Goal: Task Accomplishment & Management: Use online tool/utility

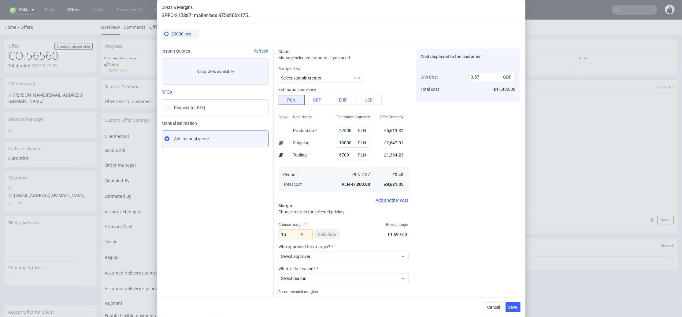
scroll to position [272, 0]
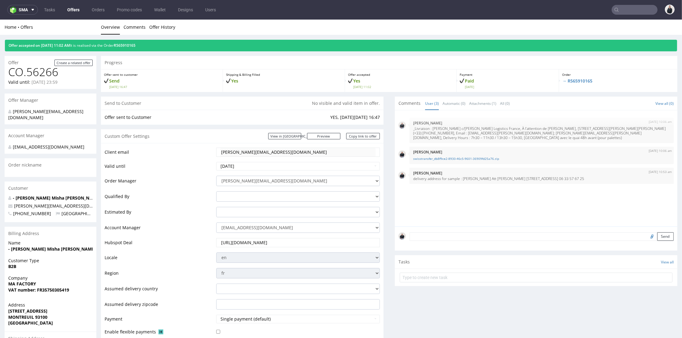
click at [69, 11] on link "Offers" at bounding box center [74, 10] width 20 height 10
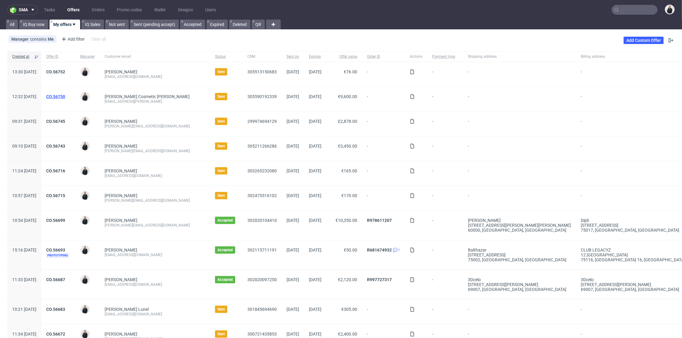
click at [65, 95] on link "CO.56750" at bounding box center [55, 96] width 19 height 5
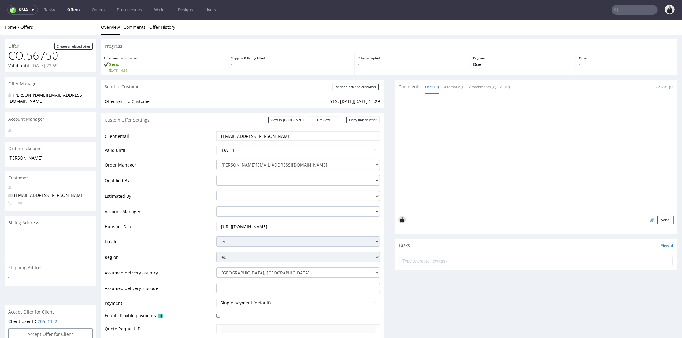
scroll to position [204, 0]
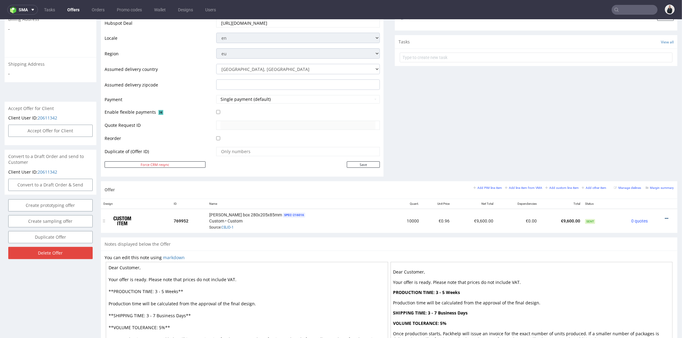
click at [665, 216] on icon at bounding box center [666, 218] width 3 height 4
click at [638, 153] on span "Edit item price" at bounding box center [638, 151] width 49 height 6
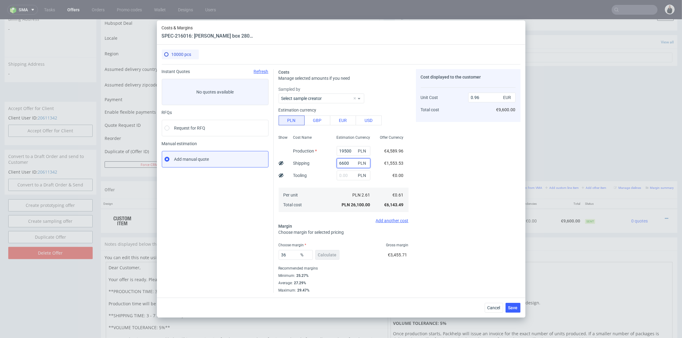
drag, startPoint x: 347, startPoint y: 161, endPoint x: 319, endPoint y: 161, distance: 27.8
click at [319, 161] on div "Show Cost Name Production Shipping Tooling Per unit Total cost Estimation Curre…" at bounding box center [344, 173] width 130 height 81
type input "3200"
click at [462, 163] on div "Cost displayed to the customer Unit Cost Total cost 0.96 EUR €9,600.00" at bounding box center [468, 181] width 105 height 224
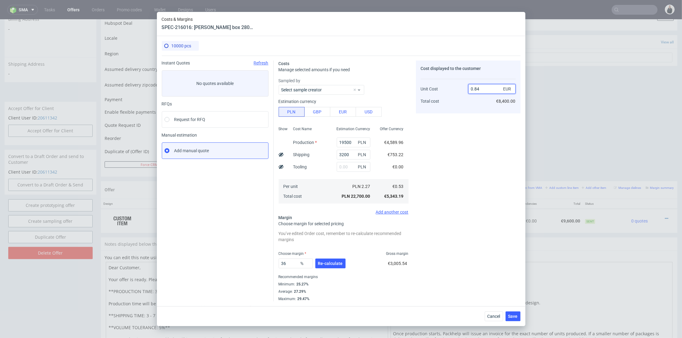
drag, startPoint x: 474, startPoint y: 89, endPoint x: 481, endPoint y: 89, distance: 7.3
click at [481, 89] on input "0.84" at bounding box center [491, 89] width 47 height 10
type input "0.9"
type input "41.11111111111111"
click at [468, 131] on div "Cost displayed to the customer Unit Cost Total cost 0.91 EUR €9,100.00" at bounding box center [468, 181] width 105 height 241
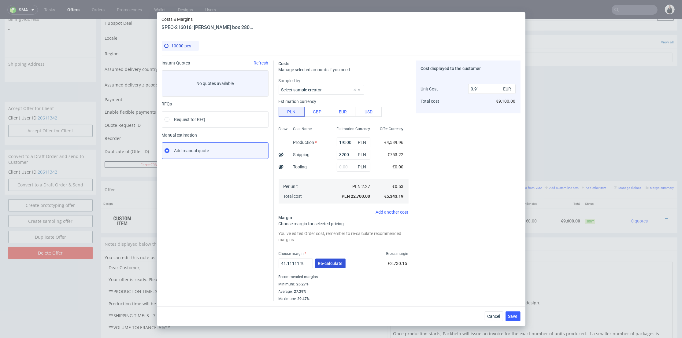
drag, startPoint x: 331, startPoint y: 261, endPoint x: 342, endPoint y: 256, distance: 12.0
click at [332, 261] on span "Re-calculate" at bounding box center [330, 263] width 25 height 4
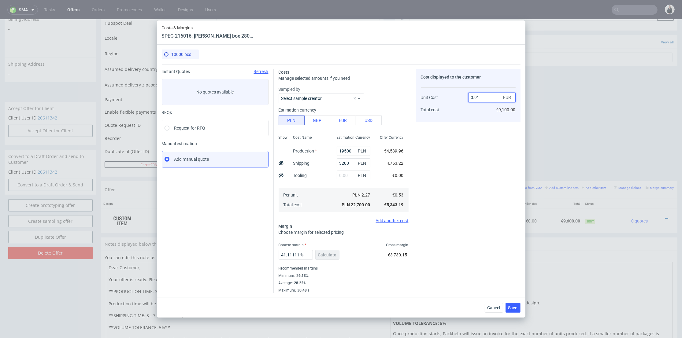
drag, startPoint x: 476, startPoint y: 97, endPoint x: 479, endPoint y: 112, distance: 15.1
click at [482, 98] on input "0.91" at bounding box center [491, 98] width 47 height 10
type input "0.92"
type input "42.391304347826086"
click at [479, 117] on div "Cost displayed to the customer Unit Cost Total cost 0.93 EUR €9,100.00" at bounding box center [468, 95] width 105 height 53
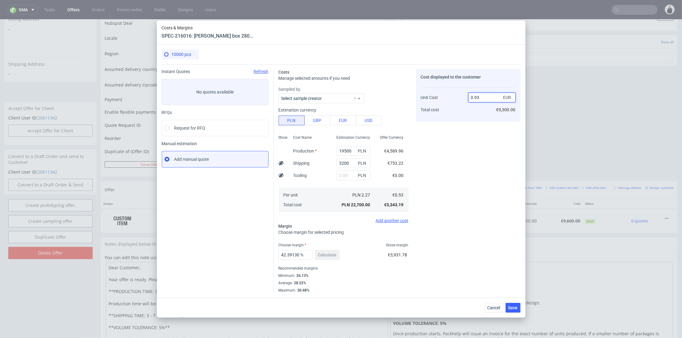
click at [479, 97] on input "0.93" at bounding box center [491, 98] width 47 height 10
type input "0.91"
click at [475, 127] on div "Cost displayed to the customer Unit Cost Total cost 0.91 EUR €9,300.00" at bounding box center [468, 181] width 105 height 224
type input "41.75824175824176"
type input "0.921"
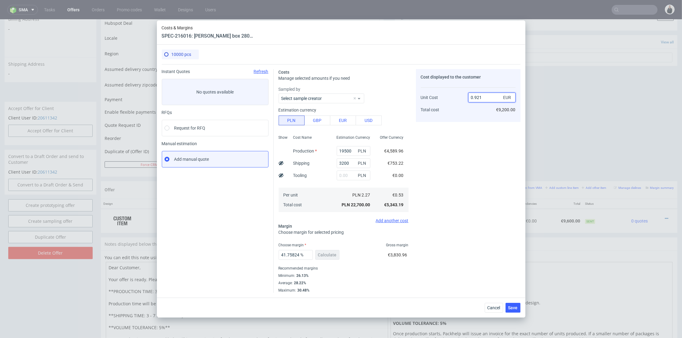
drag, startPoint x: 479, startPoint y: 97, endPoint x: 478, endPoint y: 104, distance: 7.1
click at [480, 97] on input "0.921" at bounding box center [491, 98] width 47 height 10
type input "42.45385450597177"
drag, startPoint x: 477, startPoint y: 96, endPoint x: 488, endPoint y: 100, distance: 12.1
click at [488, 98] on input "0.93" at bounding box center [491, 98] width 47 height 10
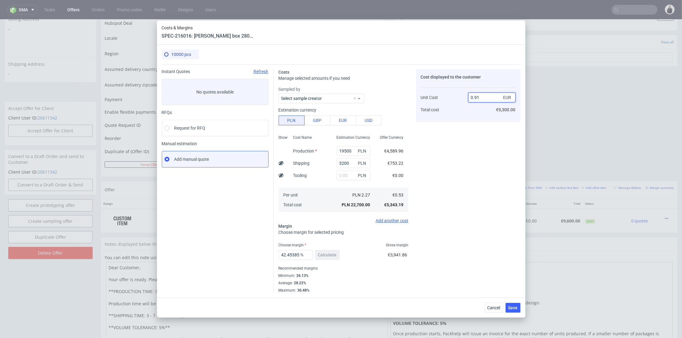
type input "0.91"
click at [473, 124] on div "Cost displayed to the customer Unit Cost Total cost 0.91 EUR €9,300.00" at bounding box center [468, 181] width 105 height 224
type input "41.75824175824176"
click at [479, 97] on input "0.92" at bounding box center [491, 98] width 47 height 10
type input "0.90"
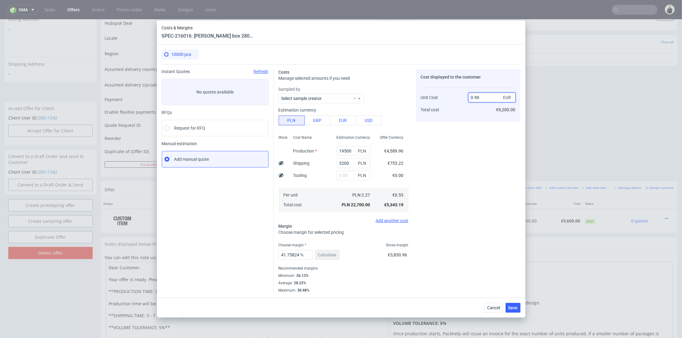
type input "41.11111111111111"
type input "0.91"
click at [479, 114] on div "0.91 EUR €9,100.00" at bounding box center [491, 101] width 47 height 32
drag, startPoint x: 287, startPoint y: 254, endPoint x: 339, endPoint y: 253, distance: 52.3
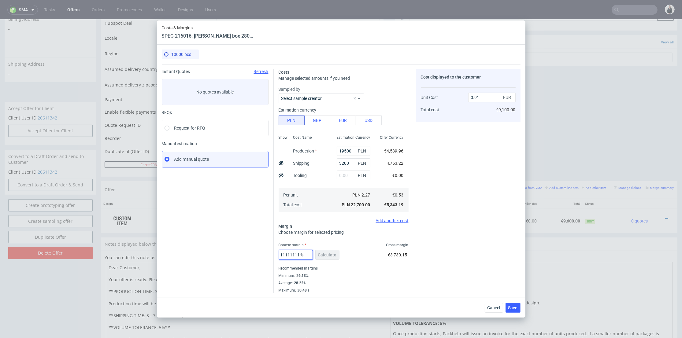
click at [339, 253] on div "41.11111111111111 % Calculate" at bounding box center [310, 256] width 62 height 17
type input "41.4"
type input "0.92"
type input "41.3"
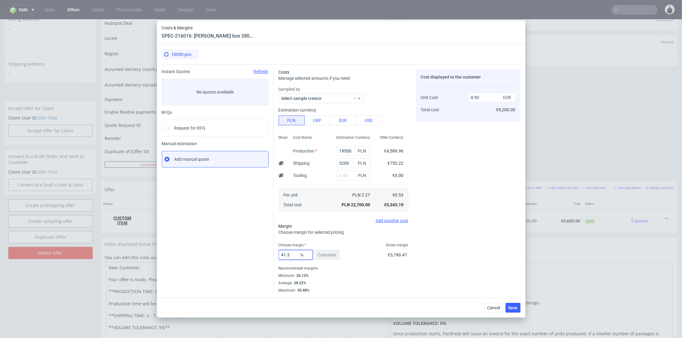
type input "0.91"
type input "41.4"
type input "0.92"
type input "41.3"
type input "0.91"
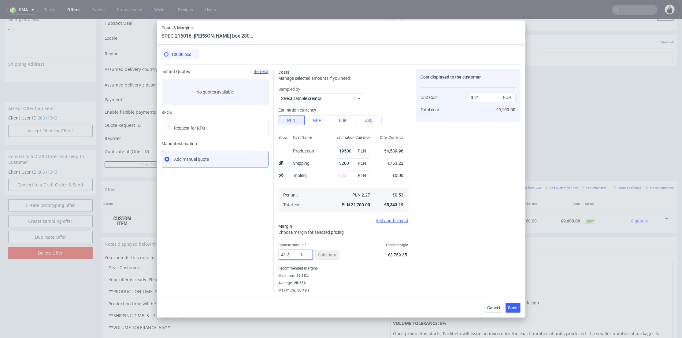
type input "41.33"
type input "0.92"
type input "41.3"
type input "0.91"
type input "41.3"
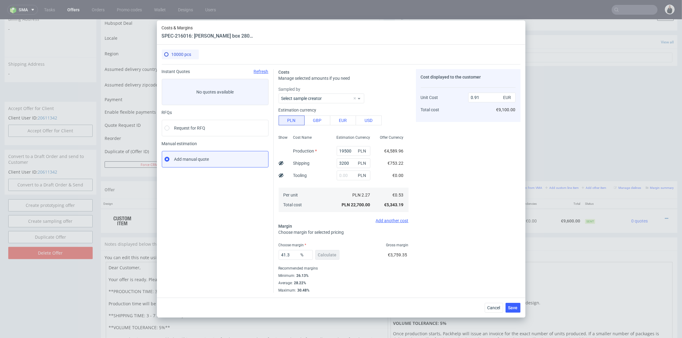
click at [478, 244] on div "Cost displayed to the customer Unit Cost Total cost 0.91 EUR €9,100.00" at bounding box center [468, 181] width 105 height 224
click at [516, 306] on span "Save" at bounding box center [512, 308] width 9 height 4
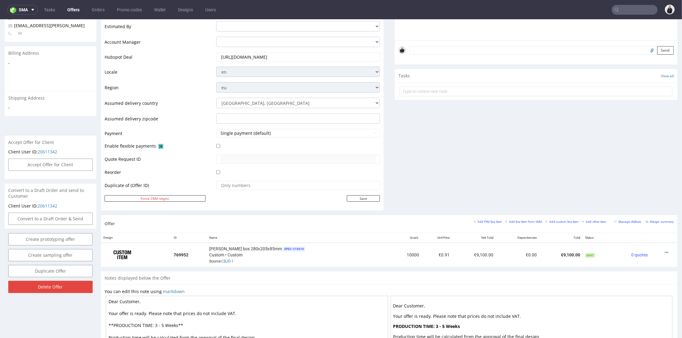
scroll to position [238, 0]
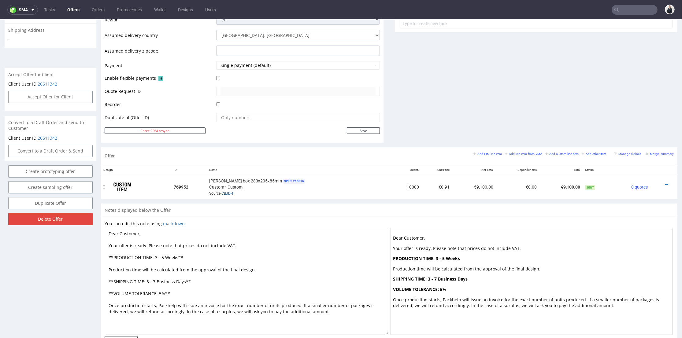
click at [228, 191] on link "CBJD-1" at bounding box center [227, 193] width 12 height 4
drag, startPoint x: 162, startPoint y: 257, endPoint x: 154, endPoint y: 256, distance: 7.7
click at [154, 256] on textarea "Dear Customer, Your offer is ready. Please note that prices do not include VAT.…" at bounding box center [247, 281] width 282 height 107
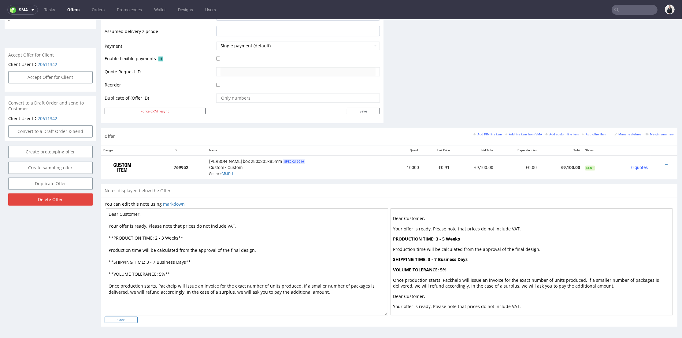
type textarea "Dear Customer, Your offer is ready. Please note that prices do not include VAT.…"
click at [133, 319] on input "Save" at bounding box center [121, 320] width 33 height 6
type input "In progress..."
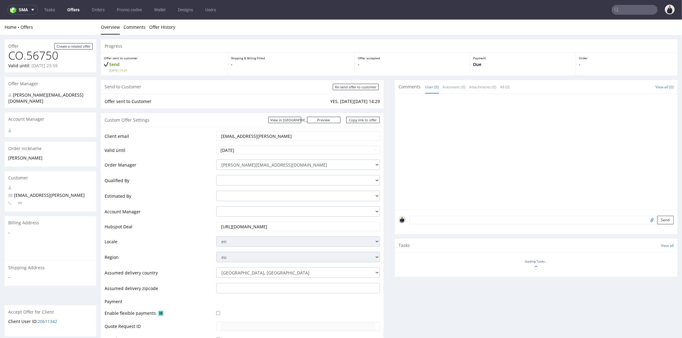
scroll to position [0, 0]
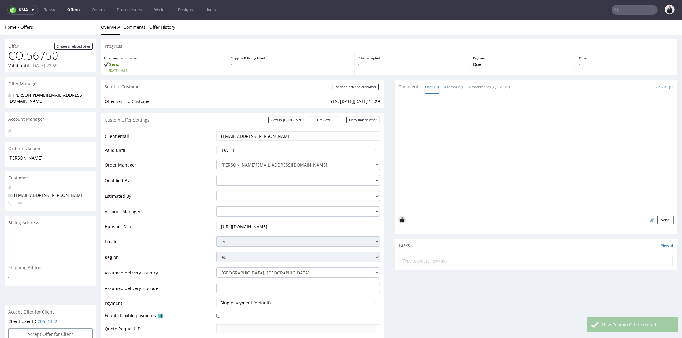
click at [422, 146] on div at bounding box center [537, 154] width 279 height 113
click at [404, 123] on div at bounding box center [537, 154] width 279 height 113
click at [329, 110] on div "Send to Customer Re-send offer to customer Offer sent to Customer YES, [DATE][D…" at bounding box center [242, 232] width 283 height 305
click at [358, 121] on link "Copy link to offer" at bounding box center [363, 120] width 34 height 6
click at [361, 88] on input "Re-send offer to customer" at bounding box center [356, 87] width 46 height 6
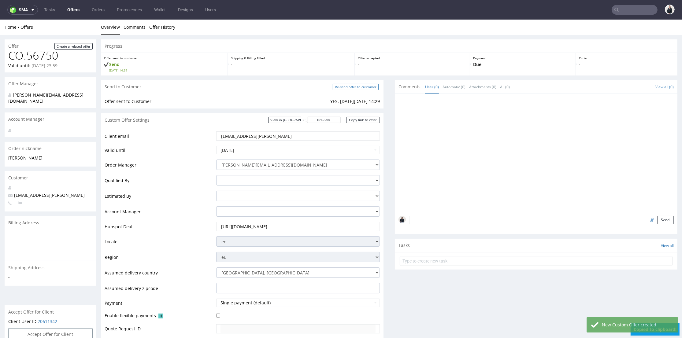
type input "In progress..."
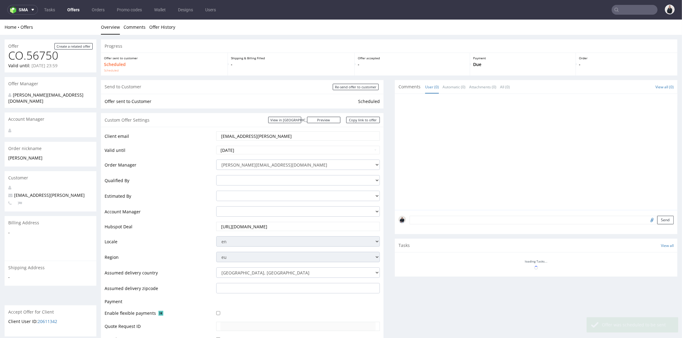
scroll to position [204, 0]
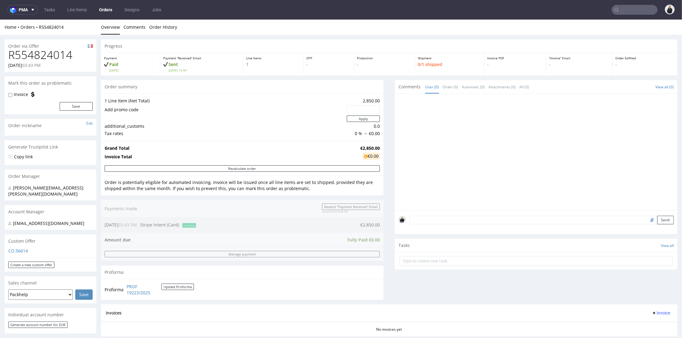
scroll to position [102, 0]
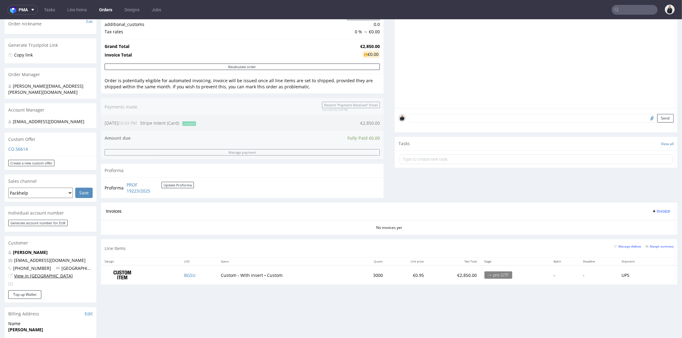
click at [39, 275] on link "View in [GEOGRAPHIC_DATA]" at bounding box center [43, 276] width 59 height 6
click at [618, 7] on input "text" at bounding box center [635, 10] width 46 height 10
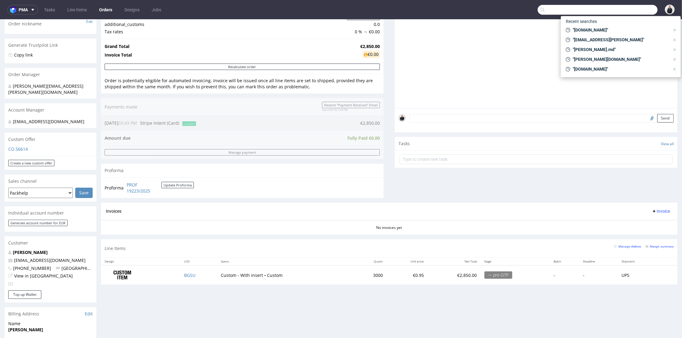
paste input "chouaucarre.com"
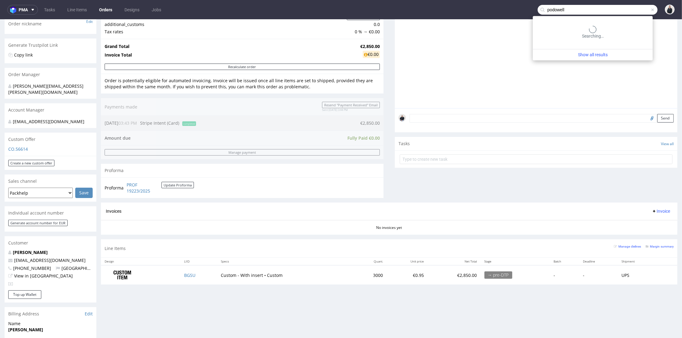
type input "podowell"
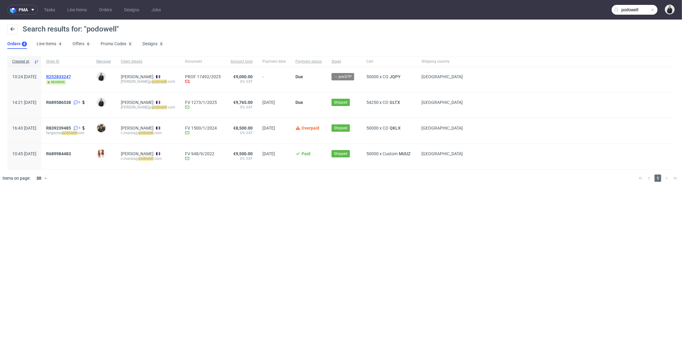
click at [71, 75] on span "R252833247" at bounding box center [58, 76] width 25 height 5
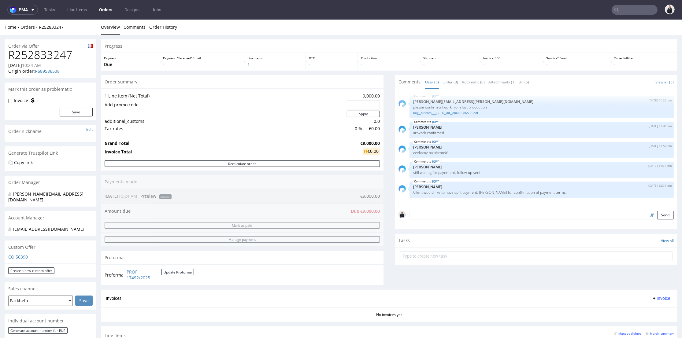
scroll to position [136, 0]
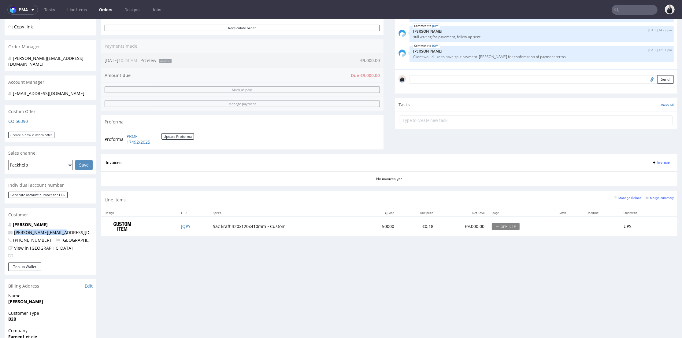
drag, startPoint x: 67, startPoint y: 234, endPoint x: 10, endPoint y: 235, distance: 57.2
click at [10, 235] on p "r.brooks@podowell.com" at bounding box center [50, 233] width 84 height 6
copy span "r.brooks@podowell.com"
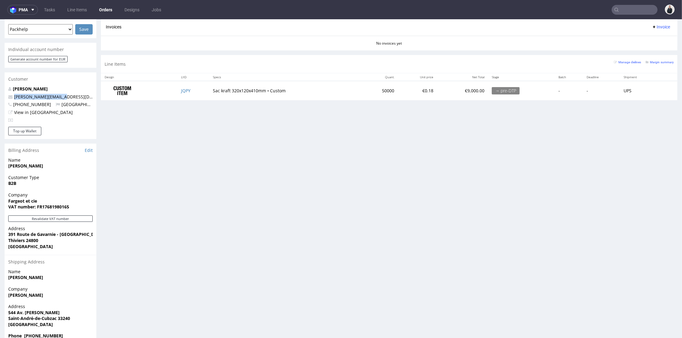
scroll to position [68, 0]
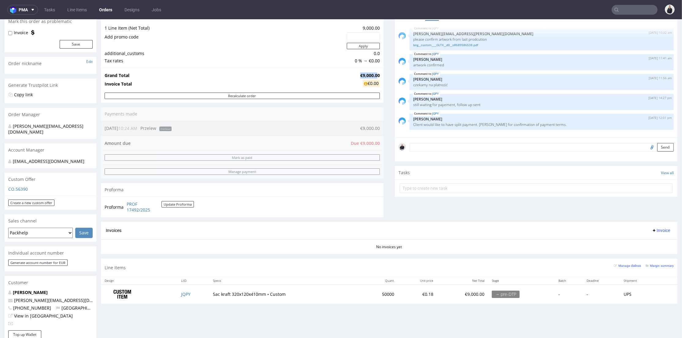
drag, startPoint x: 355, startPoint y: 73, endPoint x: 374, endPoint y: 73, distance: 19.0
click at [374, 73] on td "€9,000.00" at bounding box center [369, 75] width 21 height 7
drag, startPoint x: 374, startPoint y: 73, endPoint x: 356, endPoint y: 74, distance: 18.7
click at [360, 74] on strong "€9,000.00" at bounding box center [370, 75] width 20 height 6
copy strong "€9,000.00"
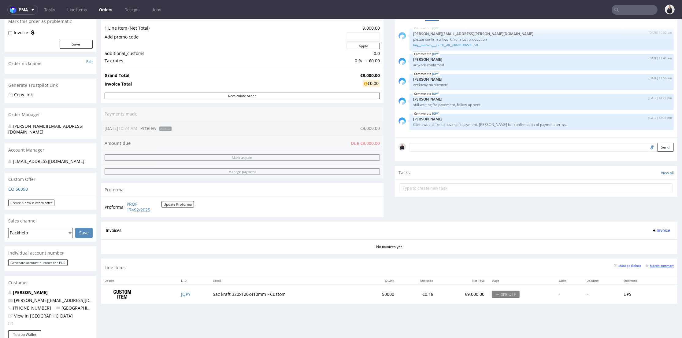
click at [653, 264] on link "Margin summary" at bounding box center [659, 266] width 28 height 4
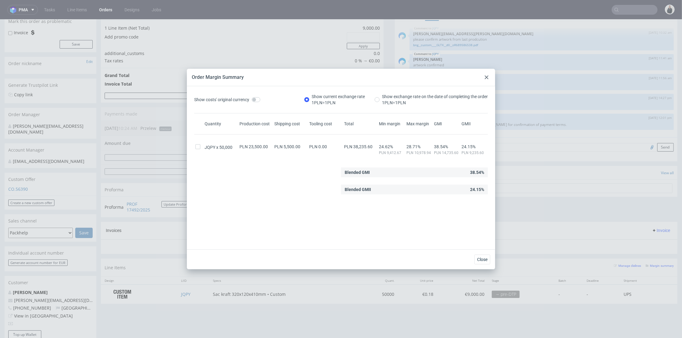
click at [476, 188] on div "Blended GMII 24.15%" at bounding box center [414, 190] width 147 height 10
drag, startPoint x: 466, startPoint y: 189, endPoint x: 476, endPoint y: 190, distance: 10.4
click at [476, 190] on div "Blended GMII 24.15%" at bounding box center [414, 190] width 147 height 10
copy div "24.15"
